Goal: Task Accomplishment & Management: Manage account settings

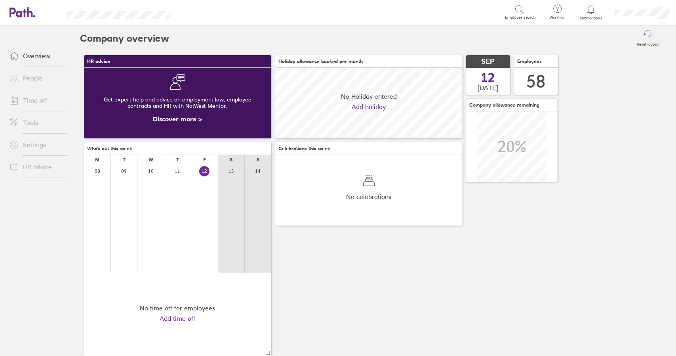
scroll to position [71, 187]
click at [43, 100] on link "Time off" at bounding box center [35, 100] width 64 height 16
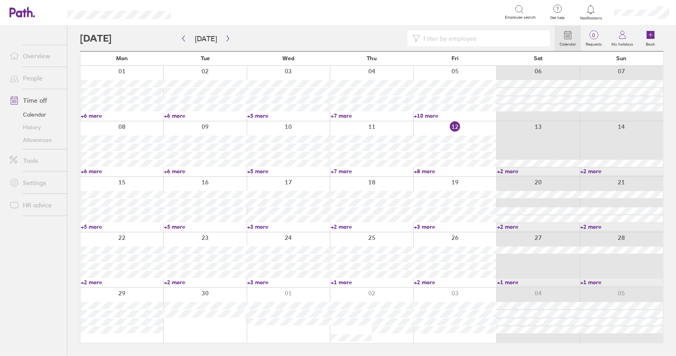
click at [40, 99] on link "Time off" at bounding box center [35, 100] width 64 height 16
